Goal: Complete application form

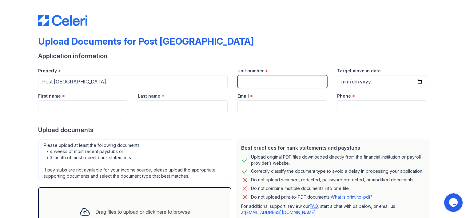
click at [270, 84] on input "Unit number" at bounding box center [282, 81] width 90 height 13
type input "414"
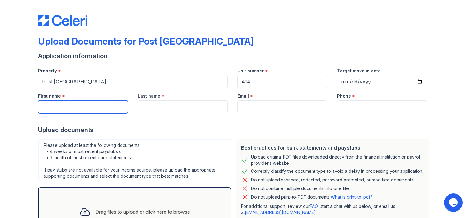
click at [103, 107] on input "First name" at bounding box center [83, 106] width 90 height 13
type input "[PERSON_NAME]"
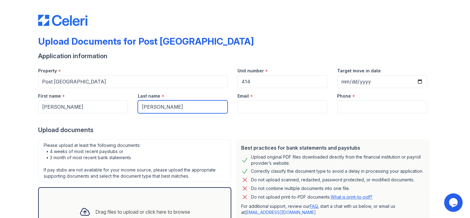
type input "[EMAIL_ADDRESS][DOMAIN_NAME]"
type input "4694013658"
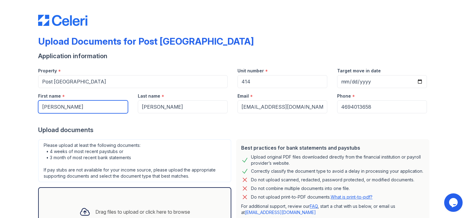
scroll to position [56, 0]
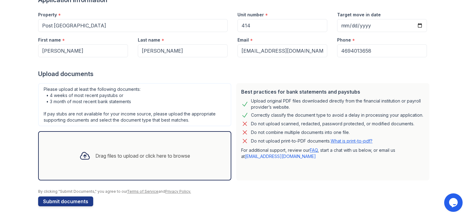
click at [97, 155] on div "Drag files to upload or click here to browse" at bounding box center [142, 155] width 95 height 7
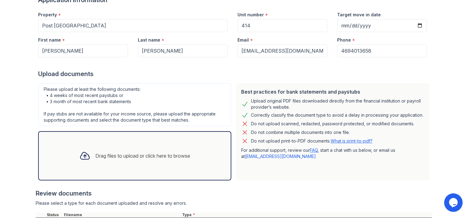
click at [97, 155] on div "Drag files to upload or click here to browse" at bounding box center [142, 155] width 95 height 7
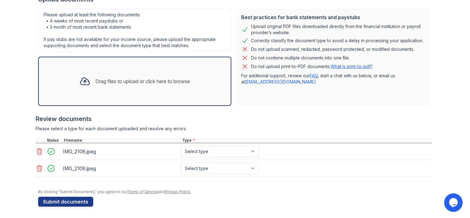
click at [37, 169] on icon at bounding box center [39, 168] width 7 height 7
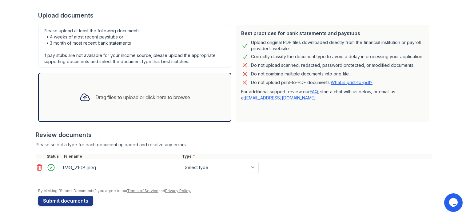
scroll to position [113, 0]
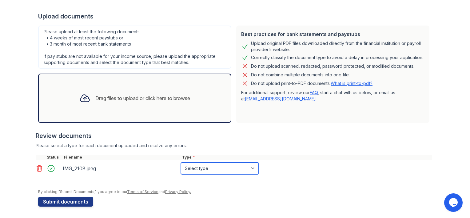
click at [221, 168] on select "Select type Paystub Bank Statement Offer Letter Tax Documents Benefit Award Let…" at bounding box center [220, 168] width 78 height 12
select select "other"
click at [181, 162] on select "Select type Paystub Bank Statement Offer Letter Tax Documents Benefit Award Let…" at bounding box center [220, 168] width 78 height 12
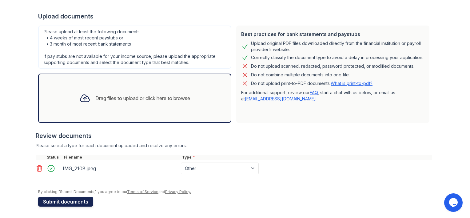
click at [62, 201] on button "Submit documents" at bounding box center [65, 202] width 55 height 10
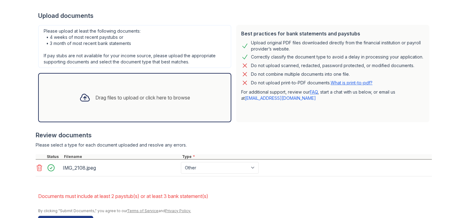
scroll to position [150, 0]
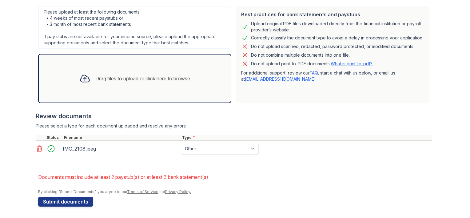
click at [113, 82] on div "Drag files to upload or click here to browse" at bounding box center [134, 78] width 121 height 21
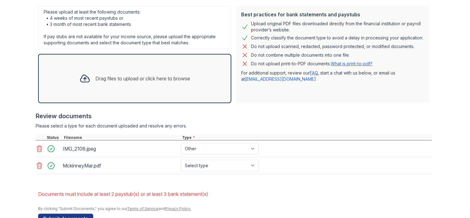
click at [106, 75] on div "Drag files to upload or click here to browse" at bounding box center [142, 78] width 95 height 7
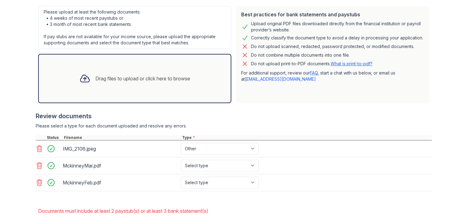
click at [109, 77] on div "Drag files to upload or click here to browse" at bounding box center [142, 78] width 95 height 7
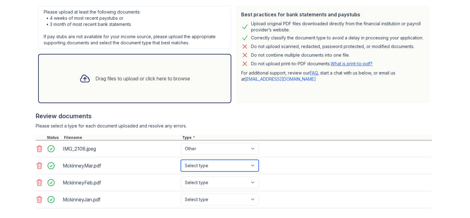
click at [219, 166] on select "Select type Paystub Bank Statement Offer Letter Tax Documents Benefit Award Let…" at bounding box center [220, 166] width 78 height 12
select select "bank_statement"
click at [181, 160] on select "Select type Paystub Bank Statement Offer Letter Tax Documents Benefit Award Let…" at bounding box center [220, 166] width 78 height 12
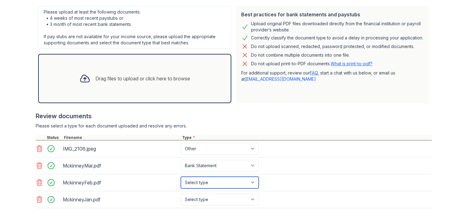
click at [206, 184] on select "Select type Paystub Bank Statement Offer Letter Tax Documents Benefit Award Let…" at bounding box center [220, 183] width 78 height 12
select select "bank_statement"
click at [181, 177] on select "Select type Paystub Bank Statement Offer Letter Tax Documents Benefit Award Let…" at bounding box center [220, 183] width 78 height 12
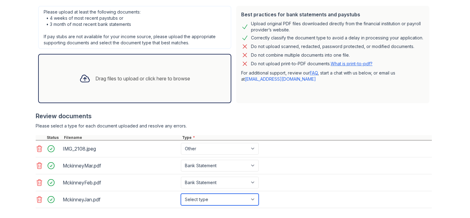
click at [212, 201] on select "Select type Paystub Bank Statement Offer Letter Tax Documents Benefit Award Let…" at bounding box center [220, 199] width 78 height 12
select select "bank_statement"
click at [181, 193] on select "Select type Paystub Bank Statement Offer Letter Tax Documents Benefit Award Let…" at bounding box center [220, 199] width 78 height 12
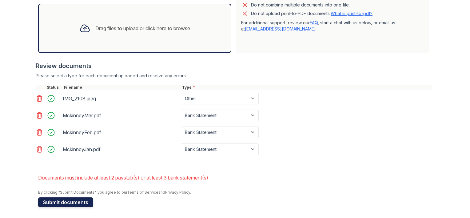
click at [50, 201] on button "Submit documents" at bounding box center [65, 202] width 55 height 10
